Goal: Transaction & Acquisition: Download file/media

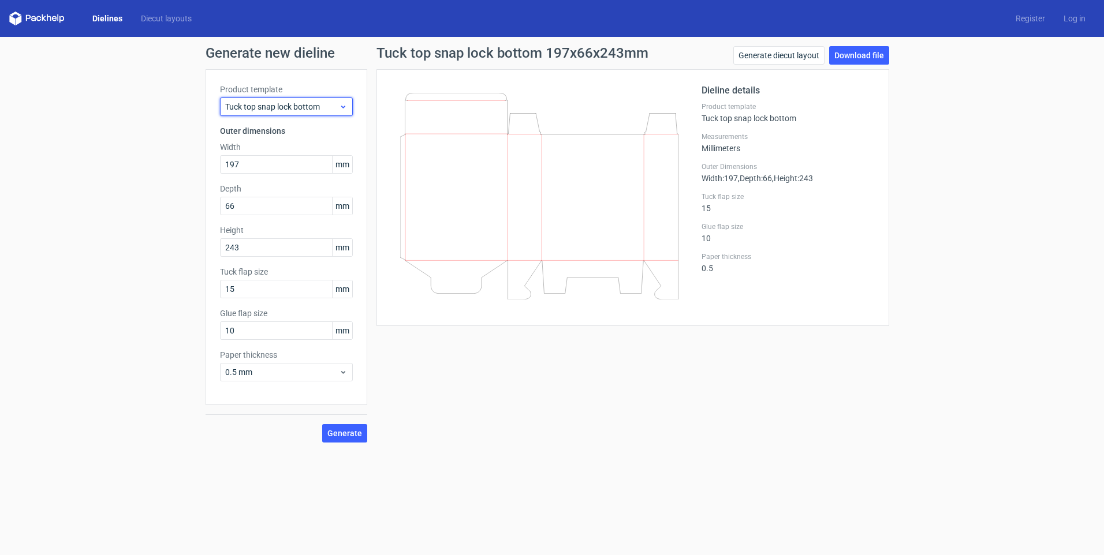
click at [279, 102] on span "Tuck top snap lock bottom" at bounding box center [282, 107] width 114 height 12
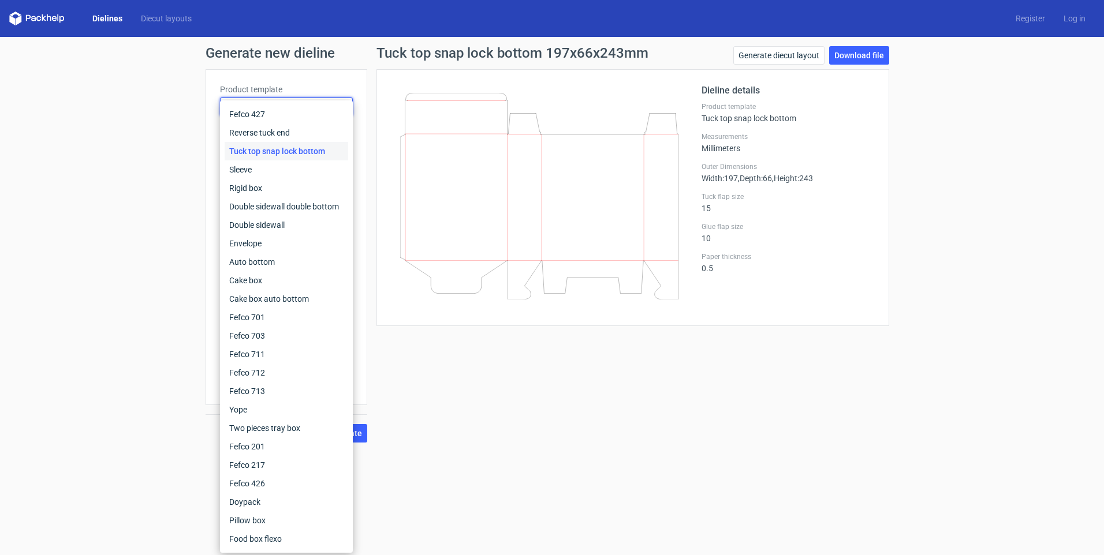
click at [495, 404] on div "Tuck top snap lock bottom 197x66x243mm Generate diecut layout Download file Die…" at bounding box center [632, 244] width 531 height 397
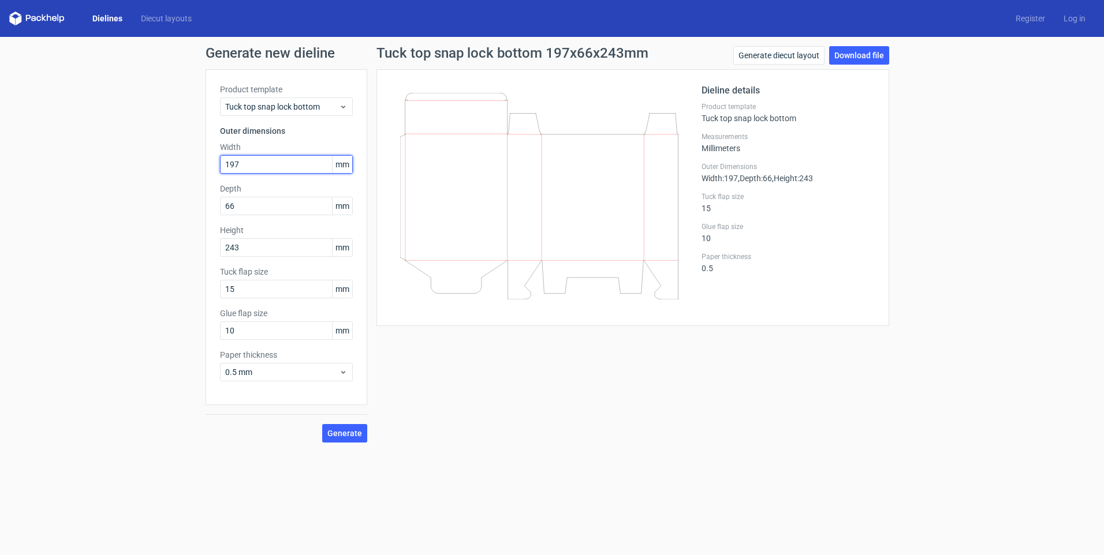
drag, startPoint x: 234, startPoint y: 167, endPoint x: 186, endPoint y: 162, distance: 48.2
click at [186, 162] on div "Generate new dieline Product template Tuck top snap lock bottom Outer dimension…" at bounding box center [552, 244] width 1104 height 415
click at [281, 107] on span "Tuck top snap lock bottom" at bounding box center [282, 107] width 114 height 12
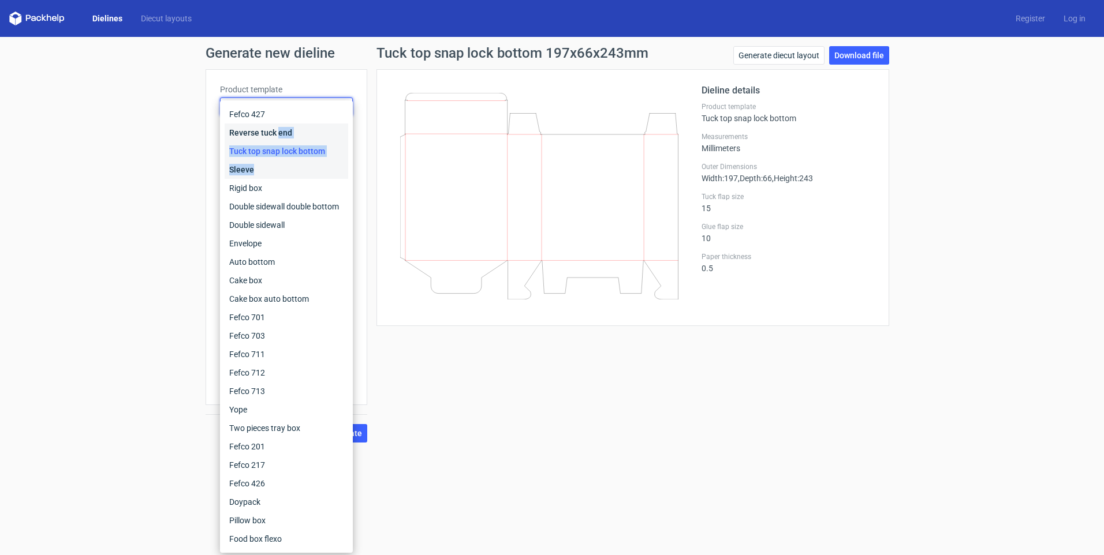
drag, startPoint x: 277, startPoint y: 136, endPoint x: 315, endPoint y: 170, distance: 51.5
click at [315, 170] on div "Fefco 427 Reverse tuck end Tuck top snap lock bottom Sleeve Rigid box Double si…" at bounding box center [287, 326] width 124 height 443
drag, startPoint x: 315, startPoint y: 170, endPoint x: 274, endPoint y: 132, distance: 56.0
click at [274, 132] on div "Reverse tuck end" at bounding box center [287, 133] width 124 height 18
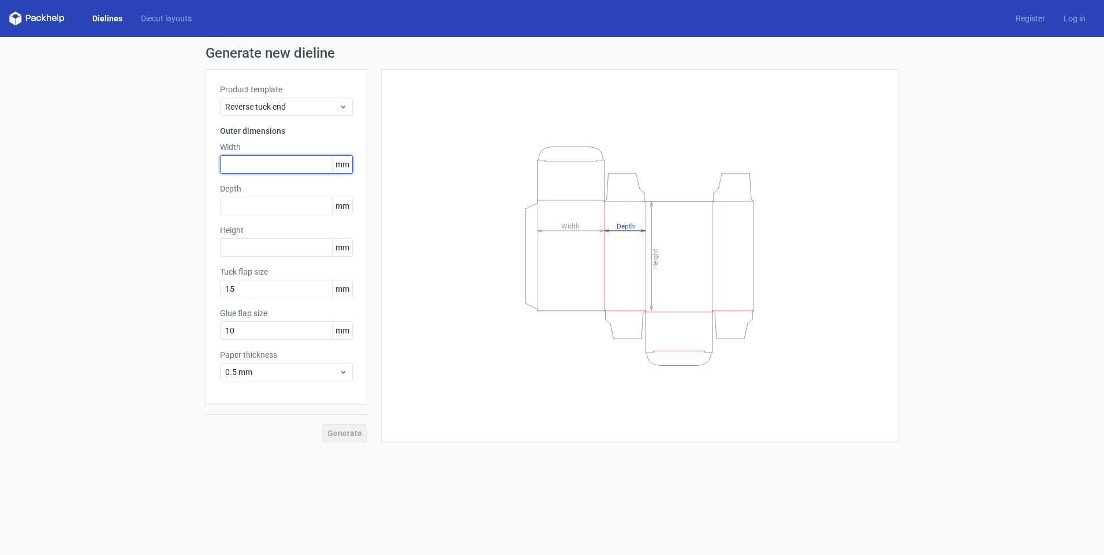
click at [248, 166] on input "text" at bounding box center [286, 164] width 133 height 18
type input "80"
click at [260, 208] on input "text" at bounding box center [286, 206] width 133 height 18
click at [269, 243] on div "Product template Reverse tuck end Outer dimensions Width 80 mm Depth 20 mm Heig…" at bounding box center [287, 237] width 162 height 336
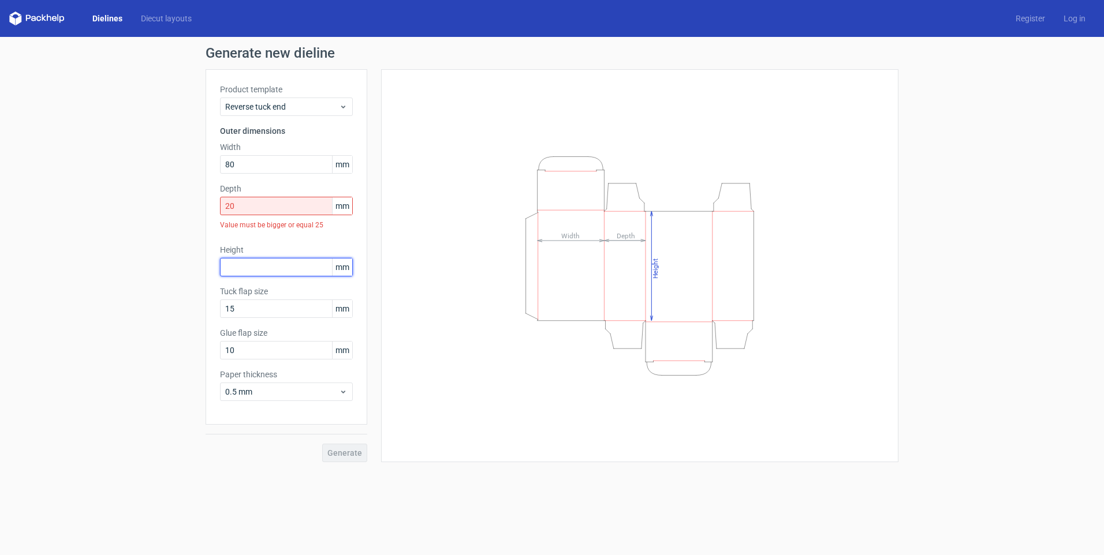
click at [251, 274] on input "text" at bounding box center [286, 267] width 133 height 18
drag, startPoint x: 245, startPoint y: 207, endPoint x: 176, endPoint y: 210, distance: 69.4
click at [176, 210] on div "Generate new dieline Product template Reverse tuck end Outer dimensions Width 8…" at bounding box center [552, 254] width 1104 height 435
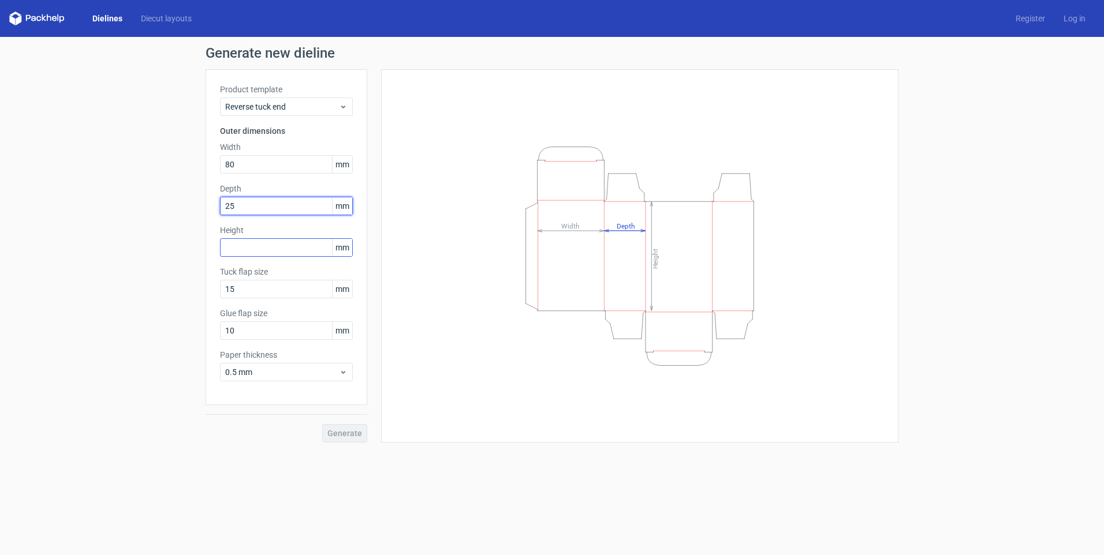
type input "25"
click at [251, 252] on input "text" at bounding box center [286, 247] width 133 height 18
type input "100"
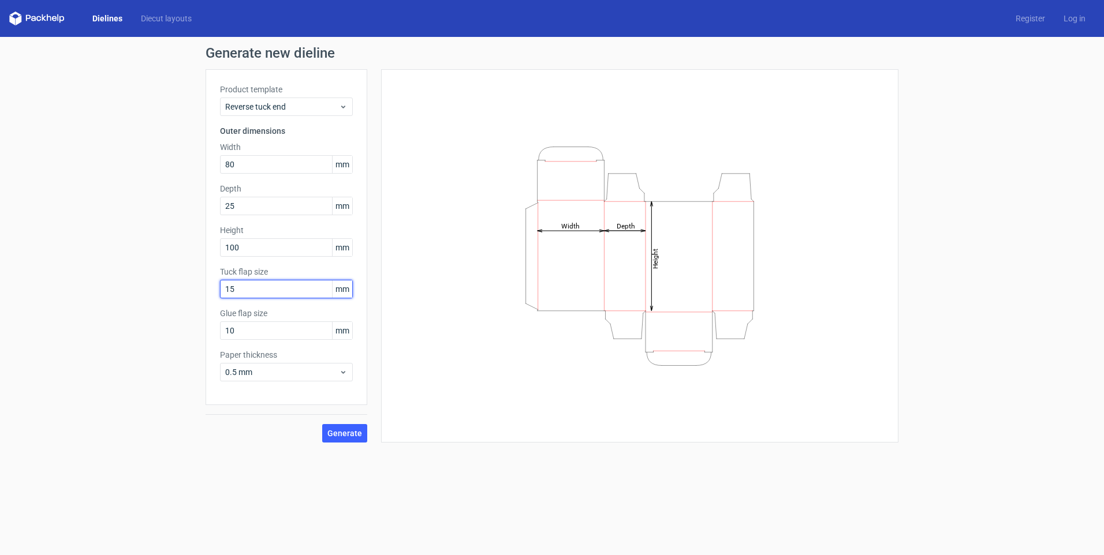
click at [258, 288] on input "15" at bounding box center [286, 289] width 133 height 18
drag, startPoint x: 236, startPoint y: 329, endPoint x: 172, endPoint y: 326, distance: 64.2
click at [172, 326] on div "Generate new dieline Product template Reverse tuck end Outer dimensions Width 8…" at bounding box center [552, 244] width 1104 height 415
click at [337, 428] on button "Generate" at bounding box center [344, 433] width 45 height 18
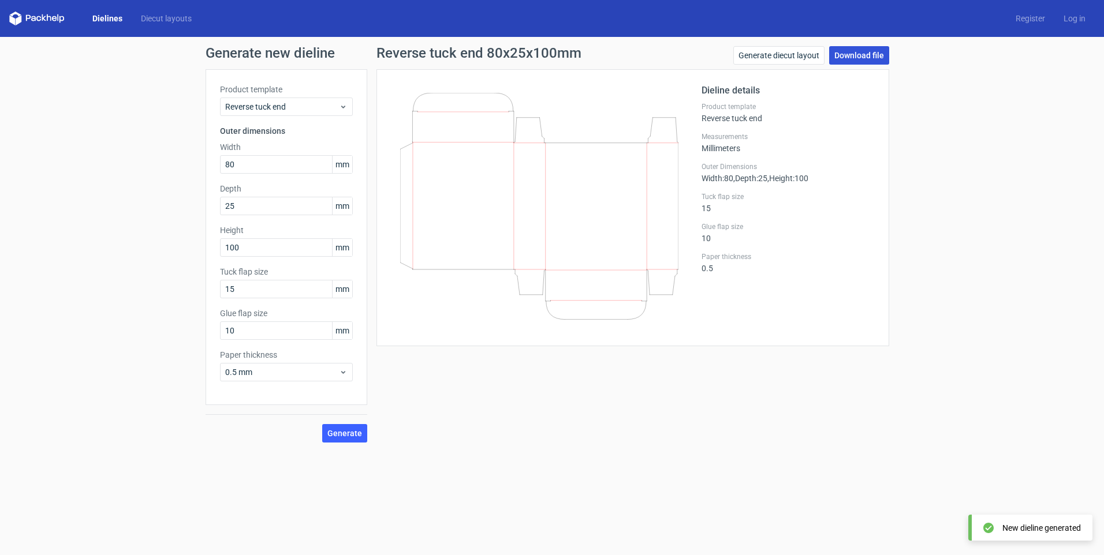
click at [861, 55] on link "Download file" at bounding box center [859, 55] width 60 height 18
